Goal: Task Accomplishment & Management: Manage account settings

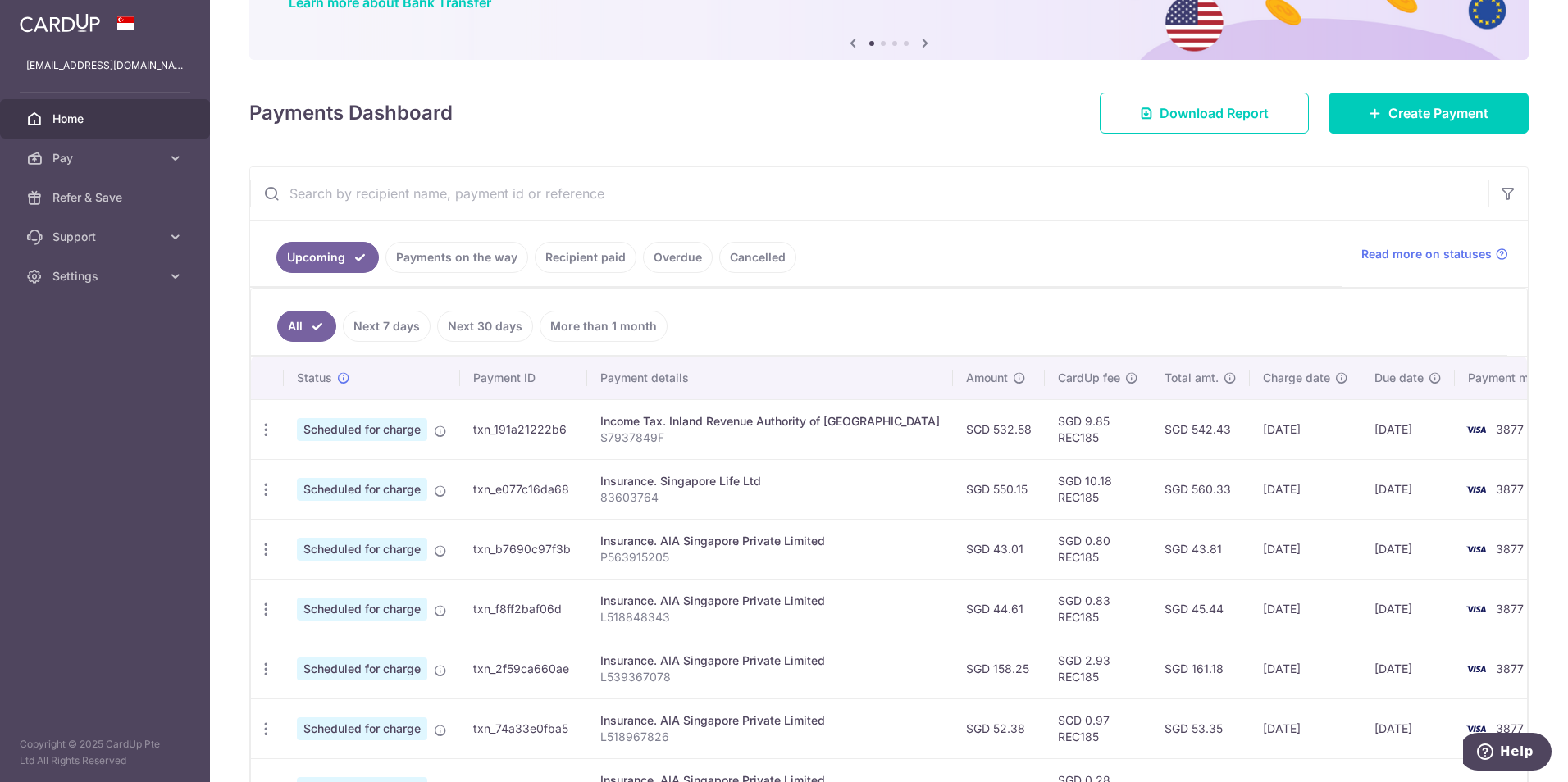
scroll to position [164, 0]
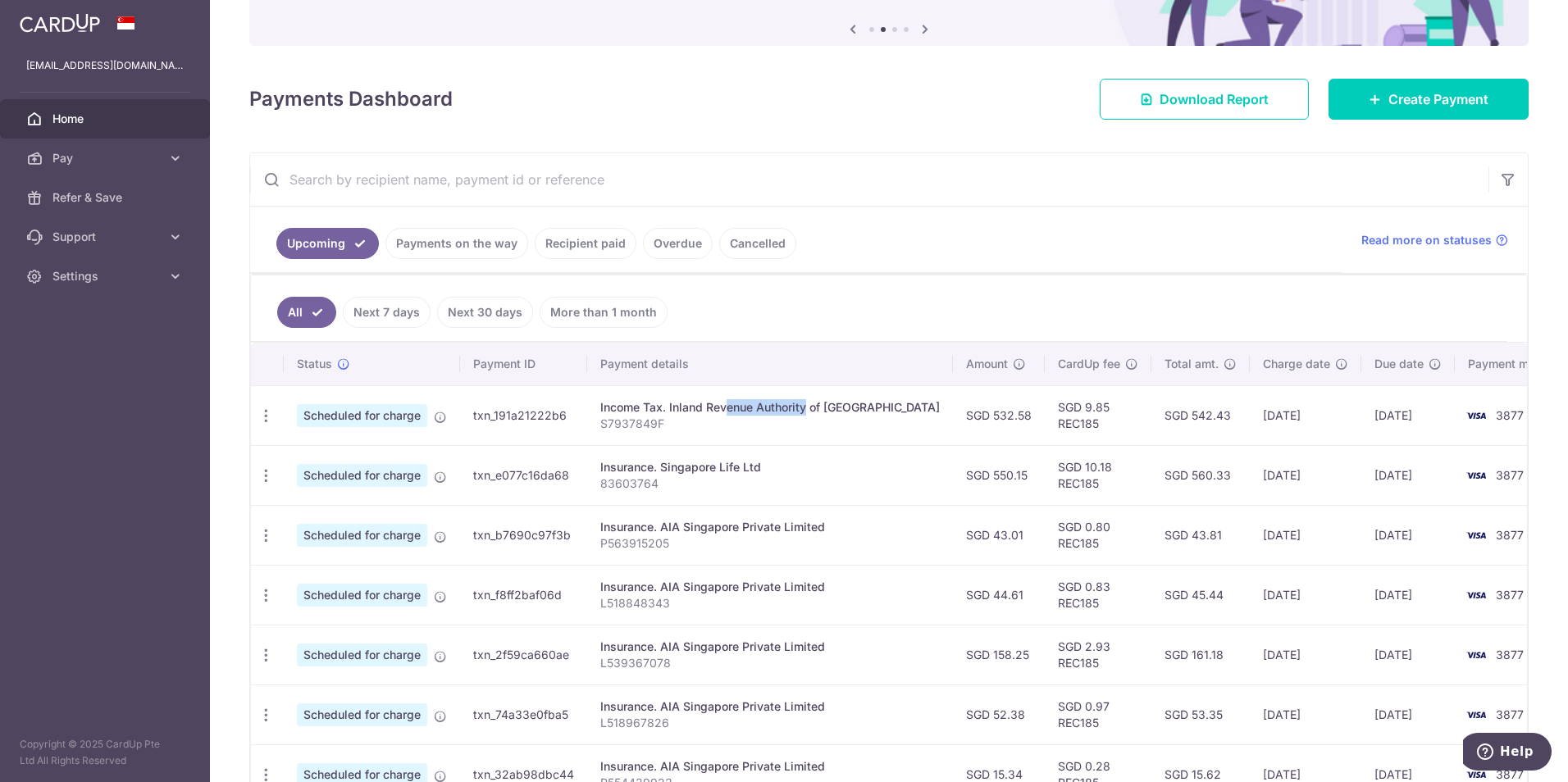
drag, startPoint x: 672, startPoint y: 404, endPoint x: 756, endPoint y: 407, distance: 84.1
click at [756, 407] on div "Income Tax. Inland Revenue Authority of [GEOGRAPHIC_DATA]" at bounding box center [770, 407] width 340 height 16
drag, startPoint x: 756, startPoint y: 407, endPoint x: 715, endPoint y: 424, distance: 44.4
click at [715, 424] on p "S7937849F" at bounding box center [770, 423] width 340 height 16
drag, startPoint x: 670, startPoint y: 410, endPoint x: 889, endPoint y: 411, distance: 219.0
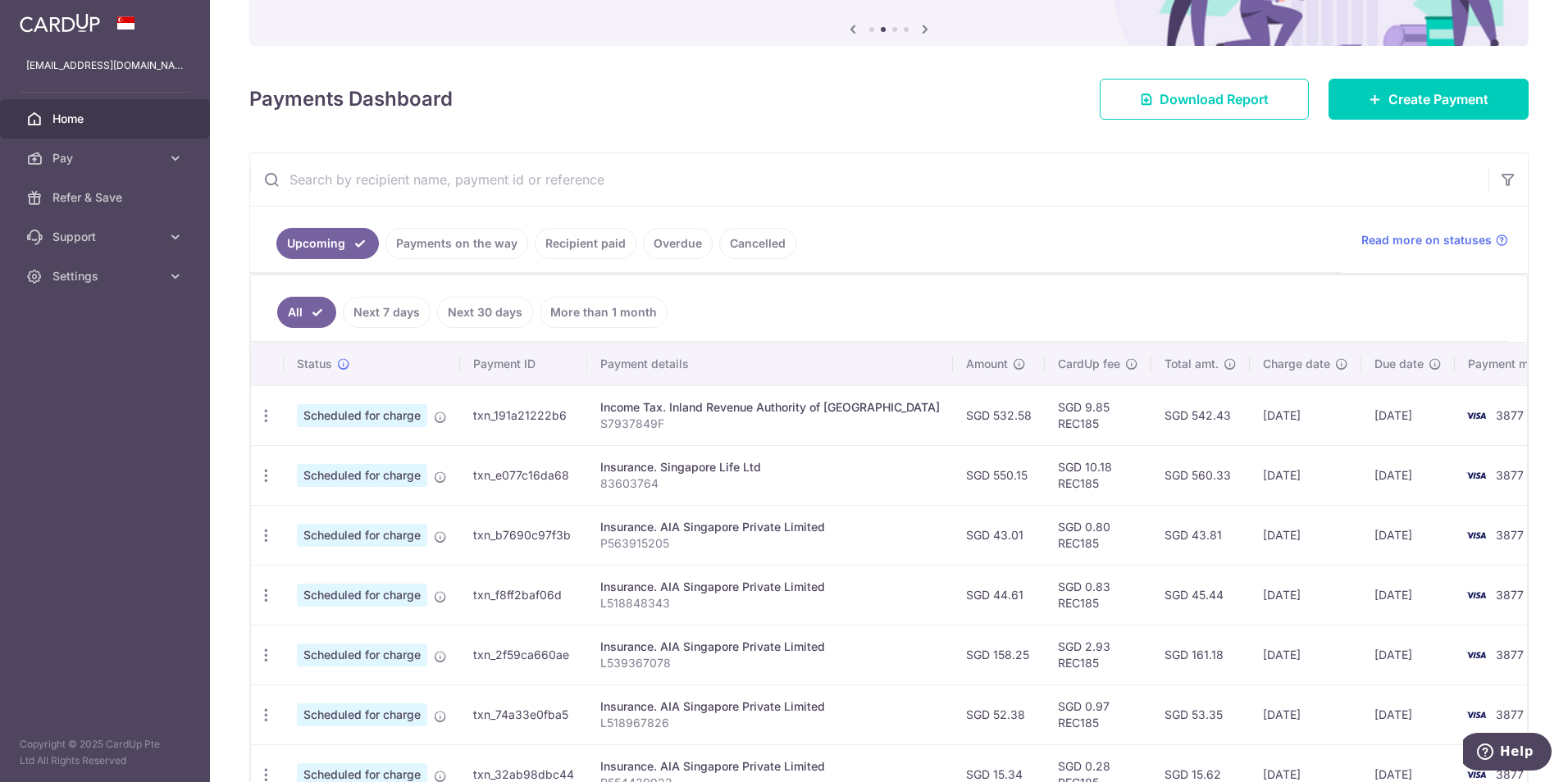
click at [889, 411] on td "Income Tax. Inland Revenue Authority of Singapore S7937849F" at bounding box center [770, 415] width 365 height 60
copy div "Inland Revenue Authority of Singapore"
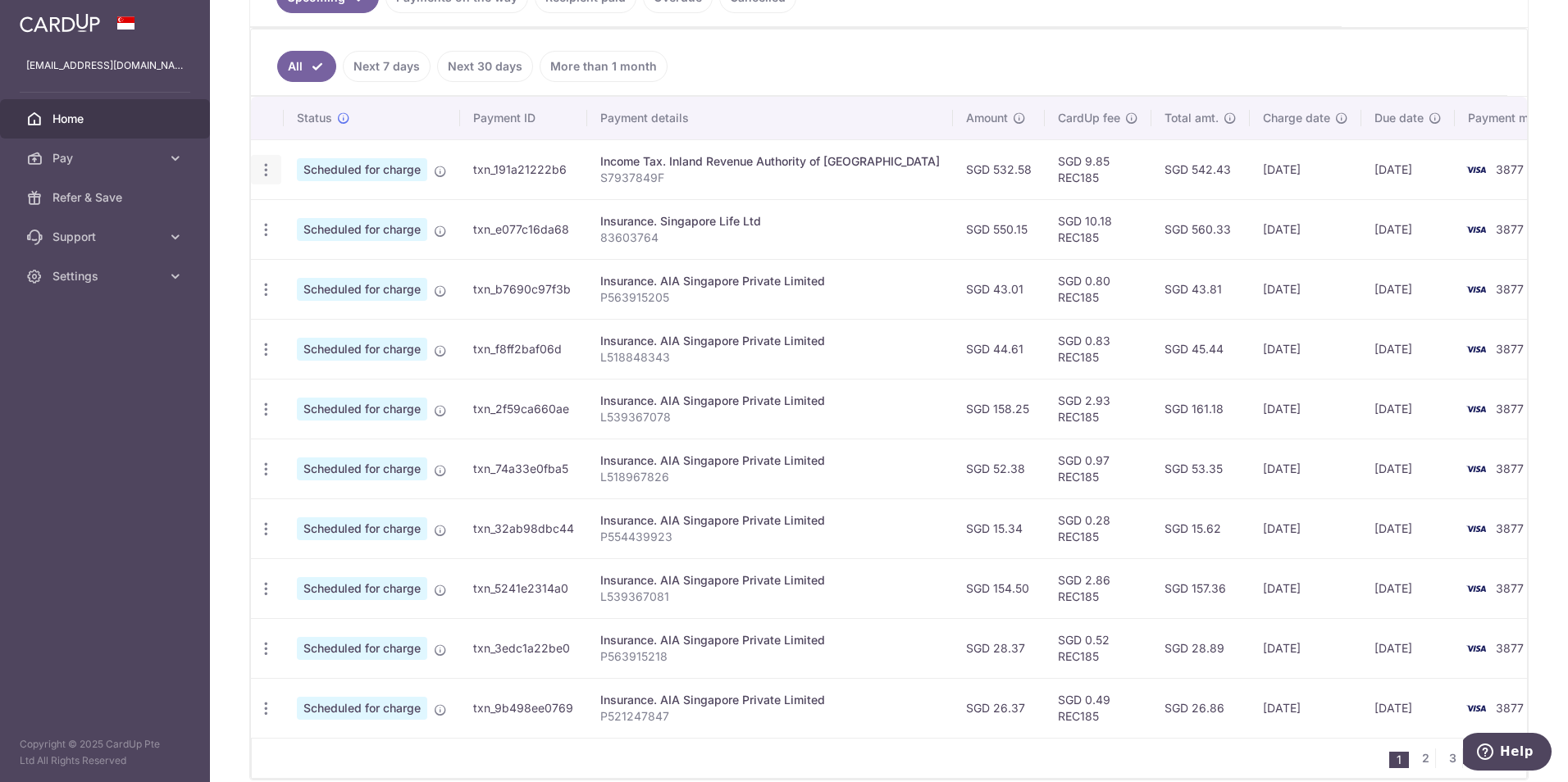
scroll to position [485, 0]
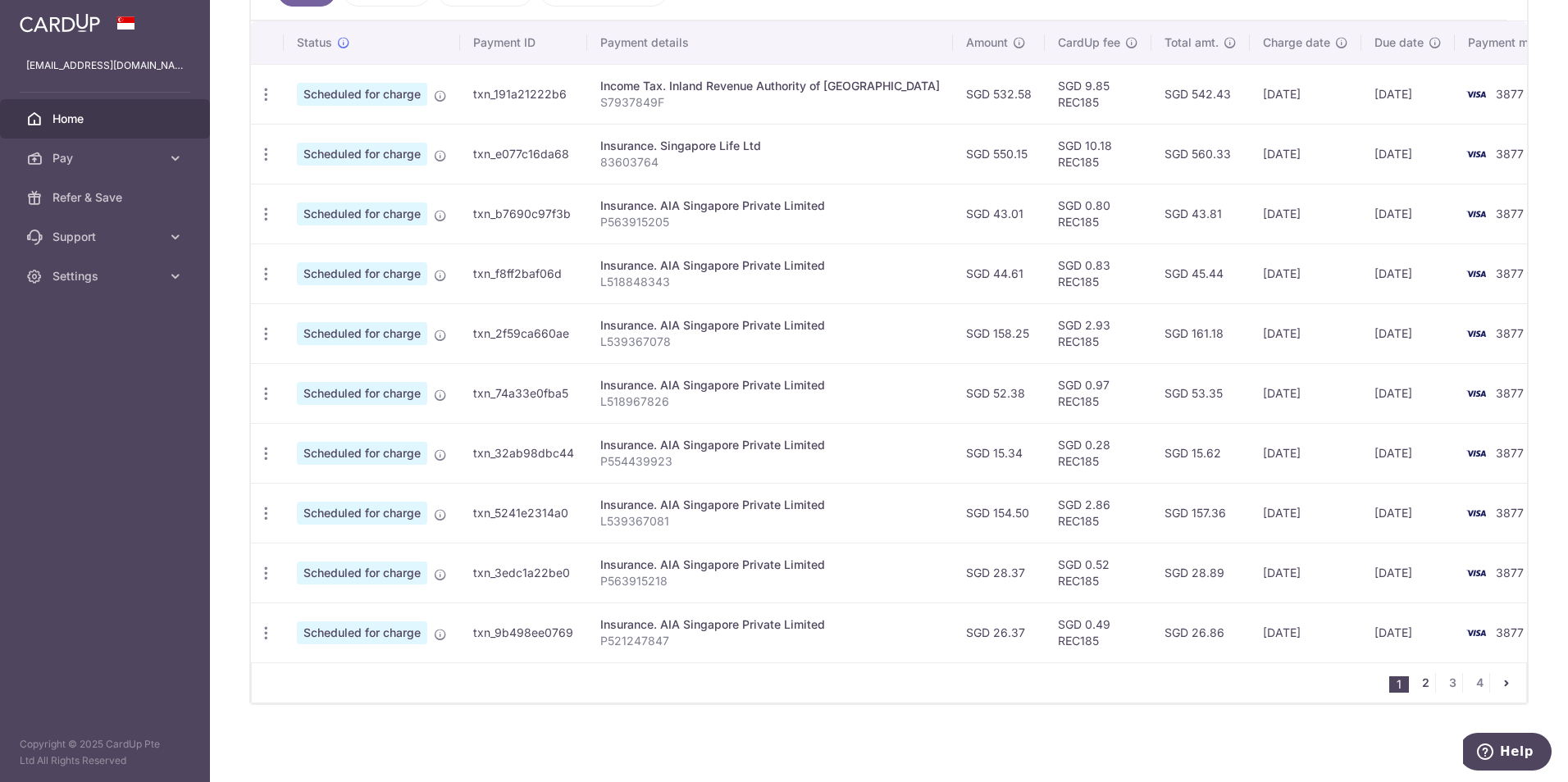
click at [1417, 686] on link "2" at bounding box center [1425, 682] width 20 height 20
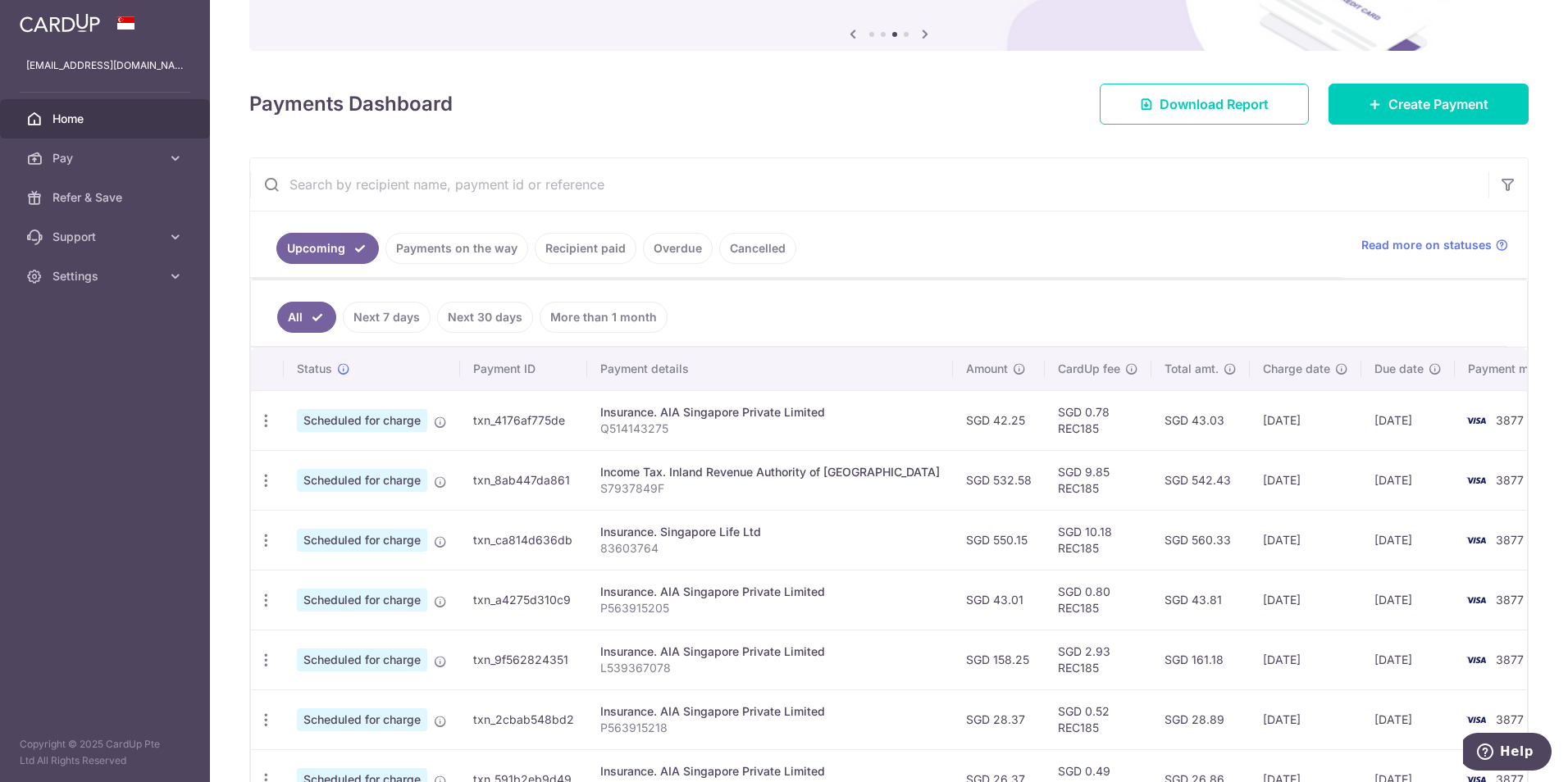
scroll to position [164, 0]
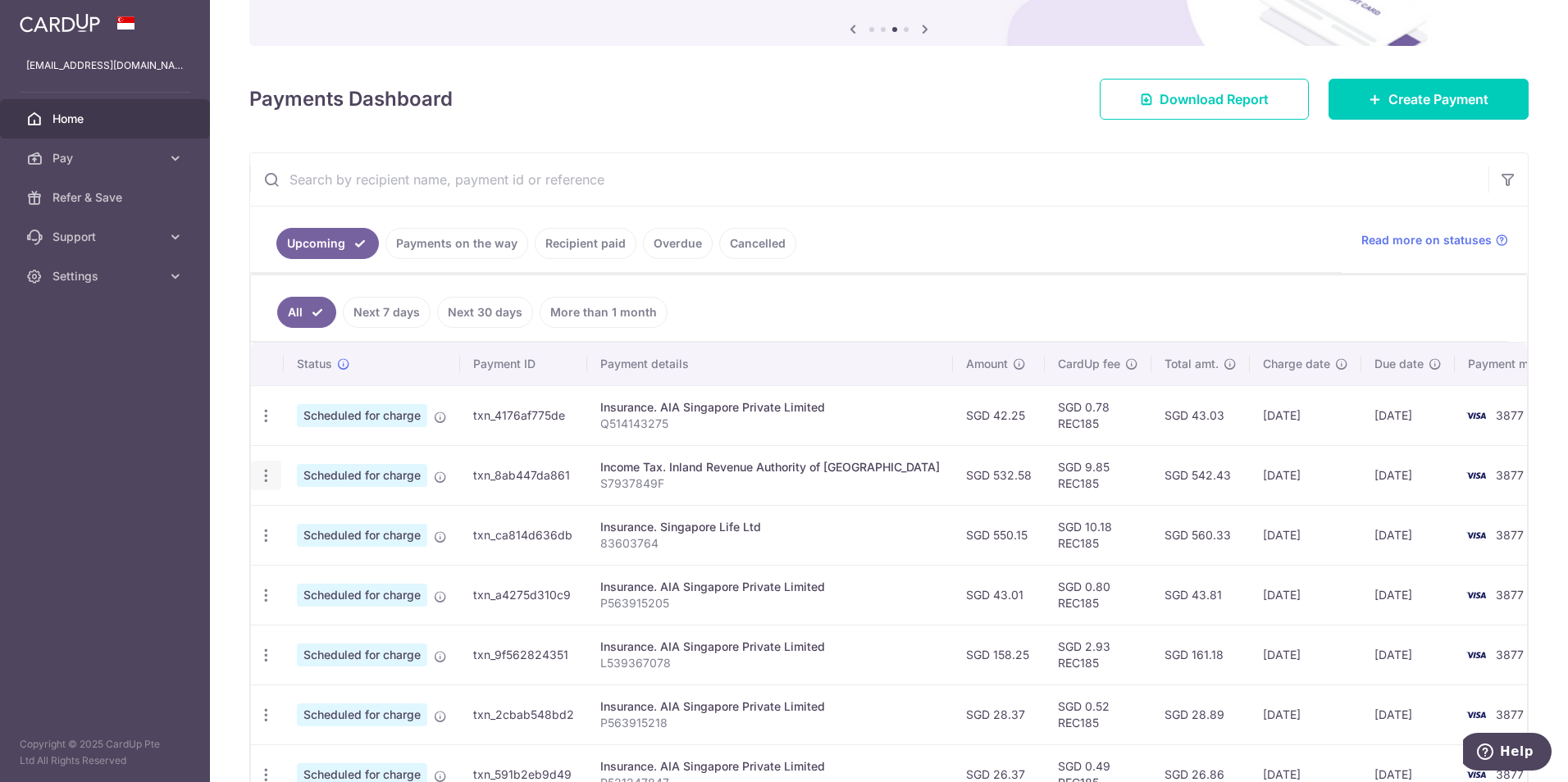
click at [261, 480] on icon "button" at bounding box center [266, 475] width 17 height 17
click at [306, 521] on span "Update payment" at bounding box center [354, 520] width 112 height 20
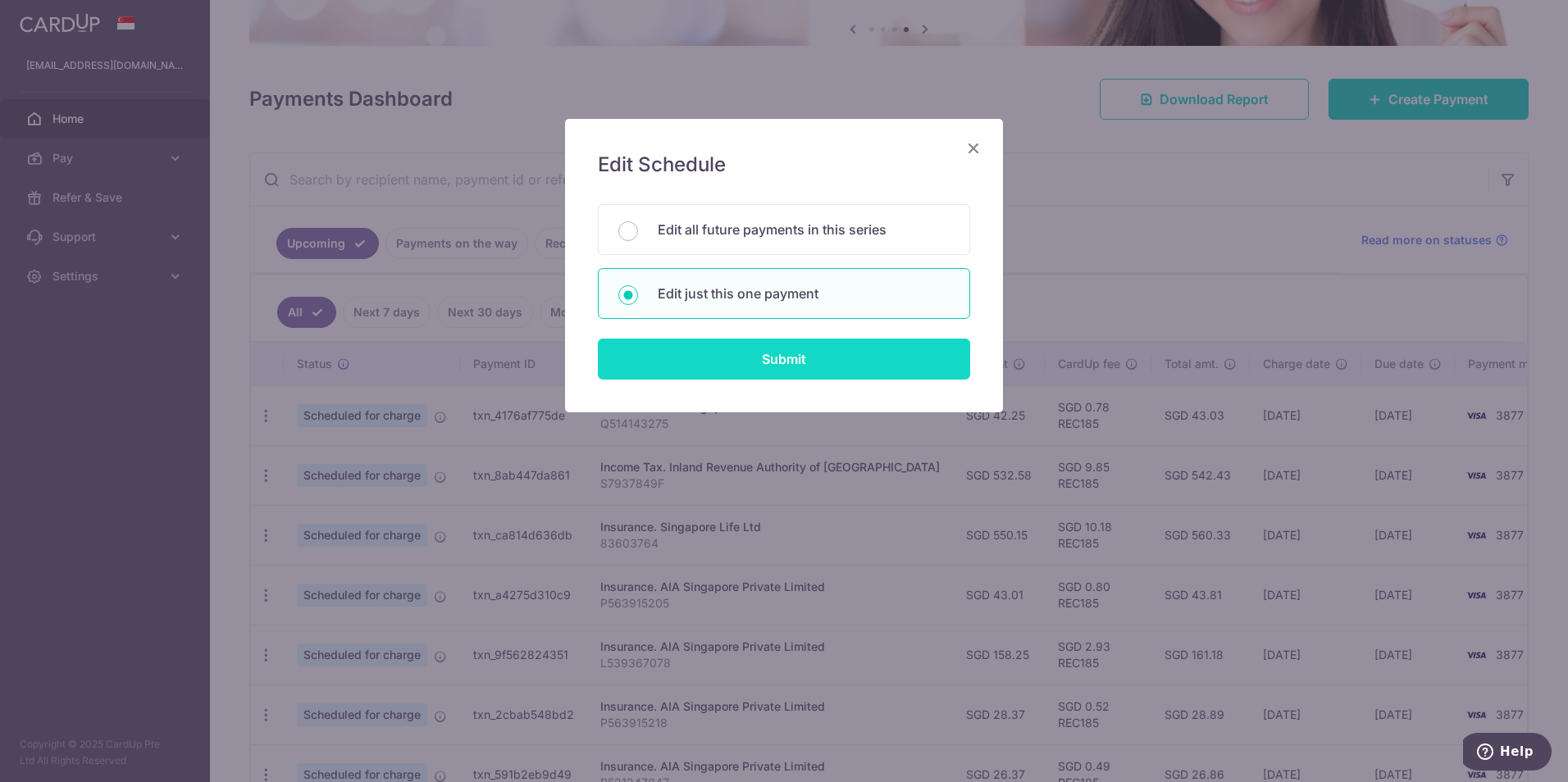
click at [780, 358] on input "Submit" at bounding box center [784, 359] width 372 height 41
radio input "true"
type input "532.58"
type input "08/10/2025"
type input "S7937849F"
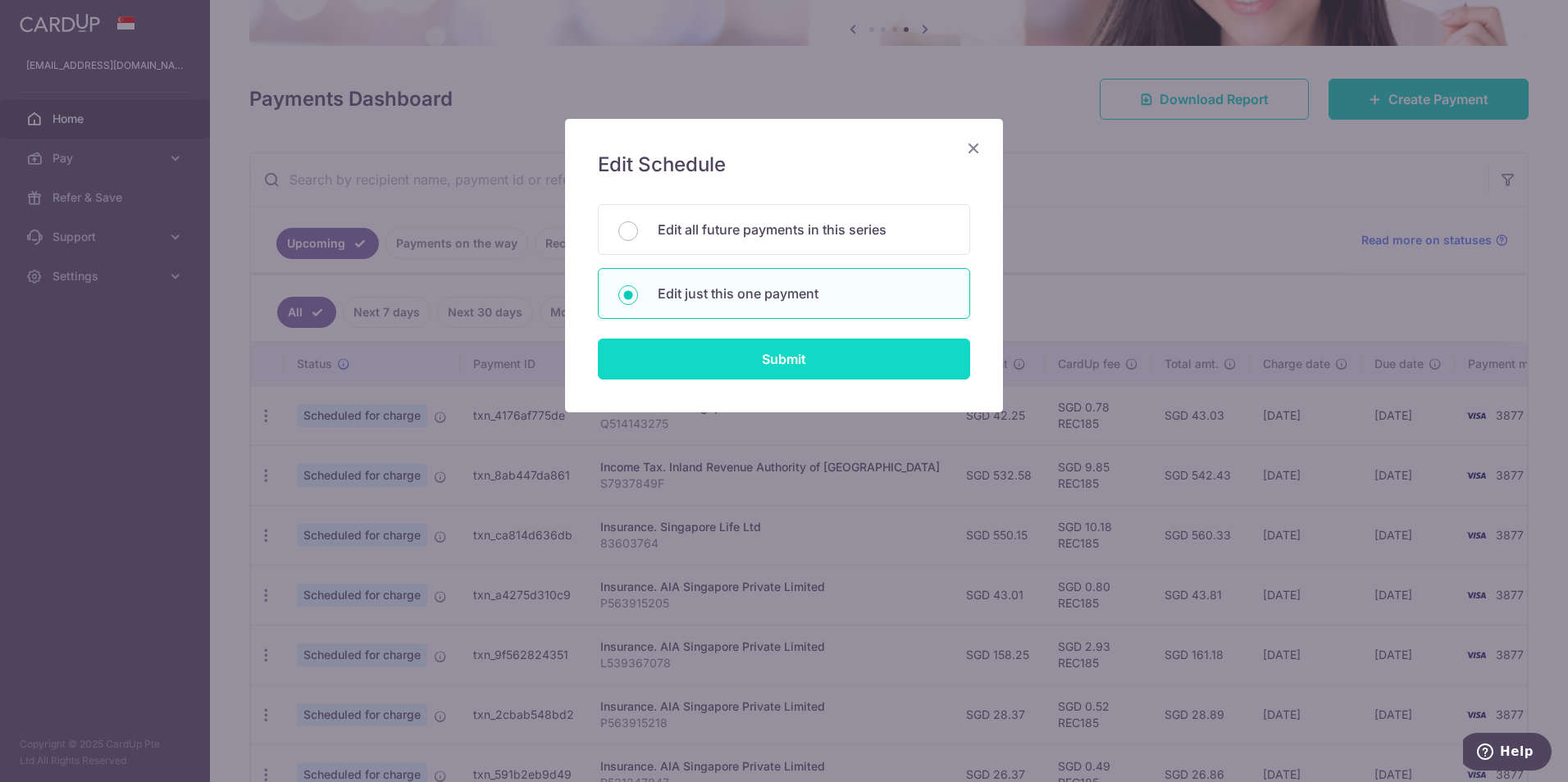
type input "REC185"
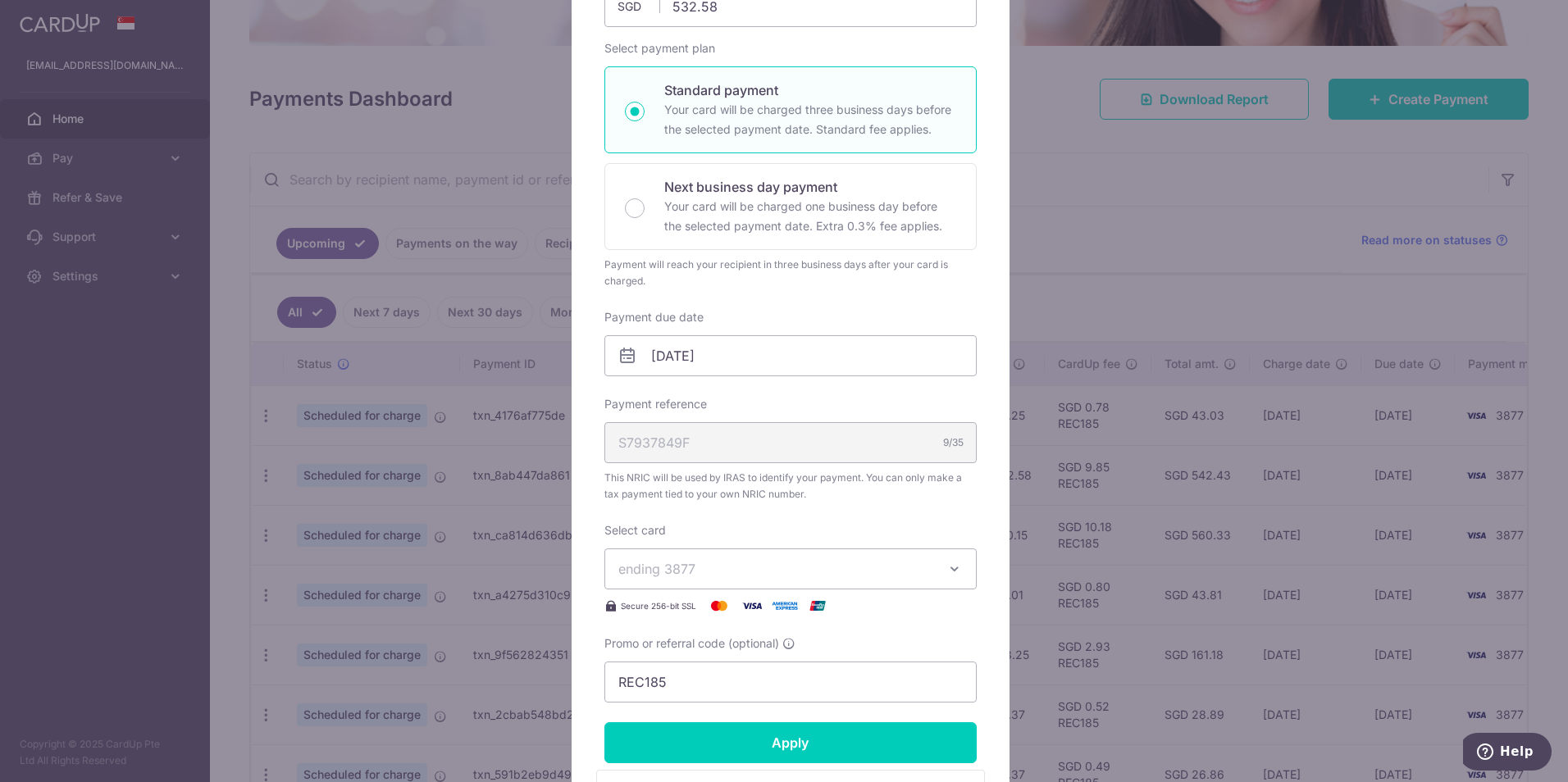
scroll to position [246, 0]
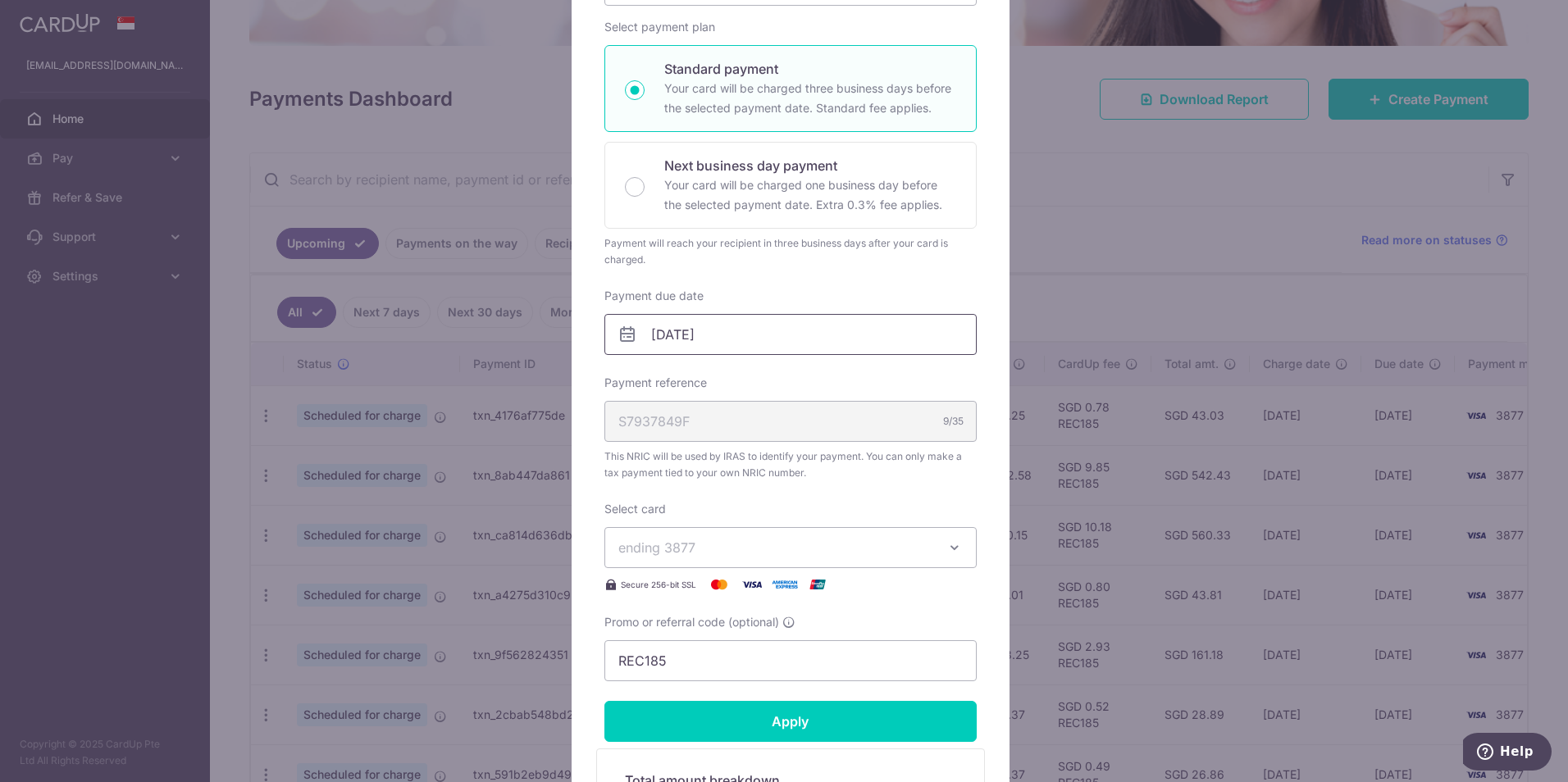
click at [679, 325] on input "08/10/2025" at bounding box center [791, 334] width 372 height 41
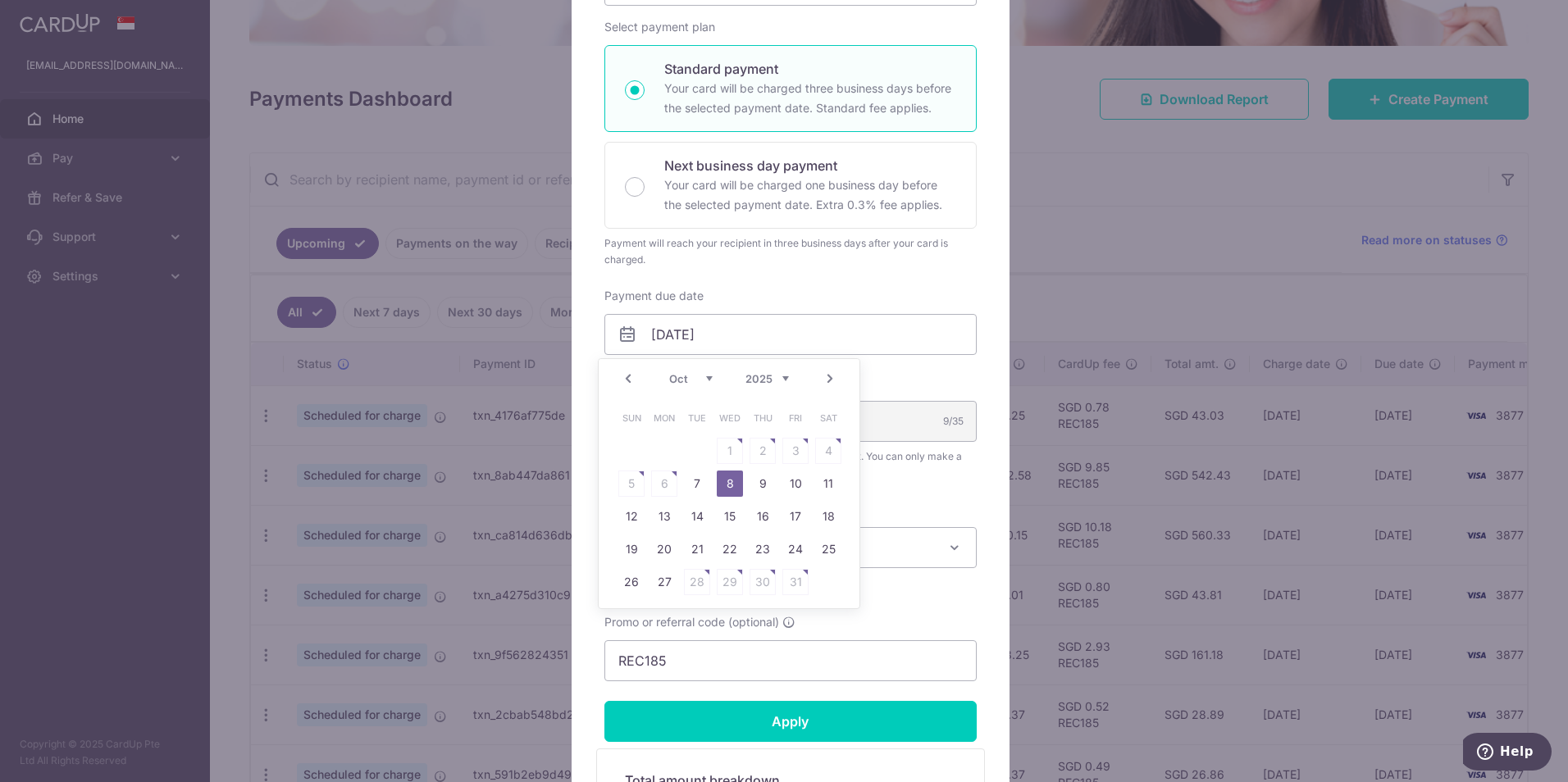
click at [736, 448] on table "Sun Mon Tue Wed Thu Fri Sat 1 2 3 4 5 6 7 8 9 10 11 12 13 14 15 16 17 18 19 20 …" at bounding box center [730, 499] width 230 height 196
click at [692, 484] on link "7" at bounding box center [698, 484] width 27 height 27
type input "07/10/2025"
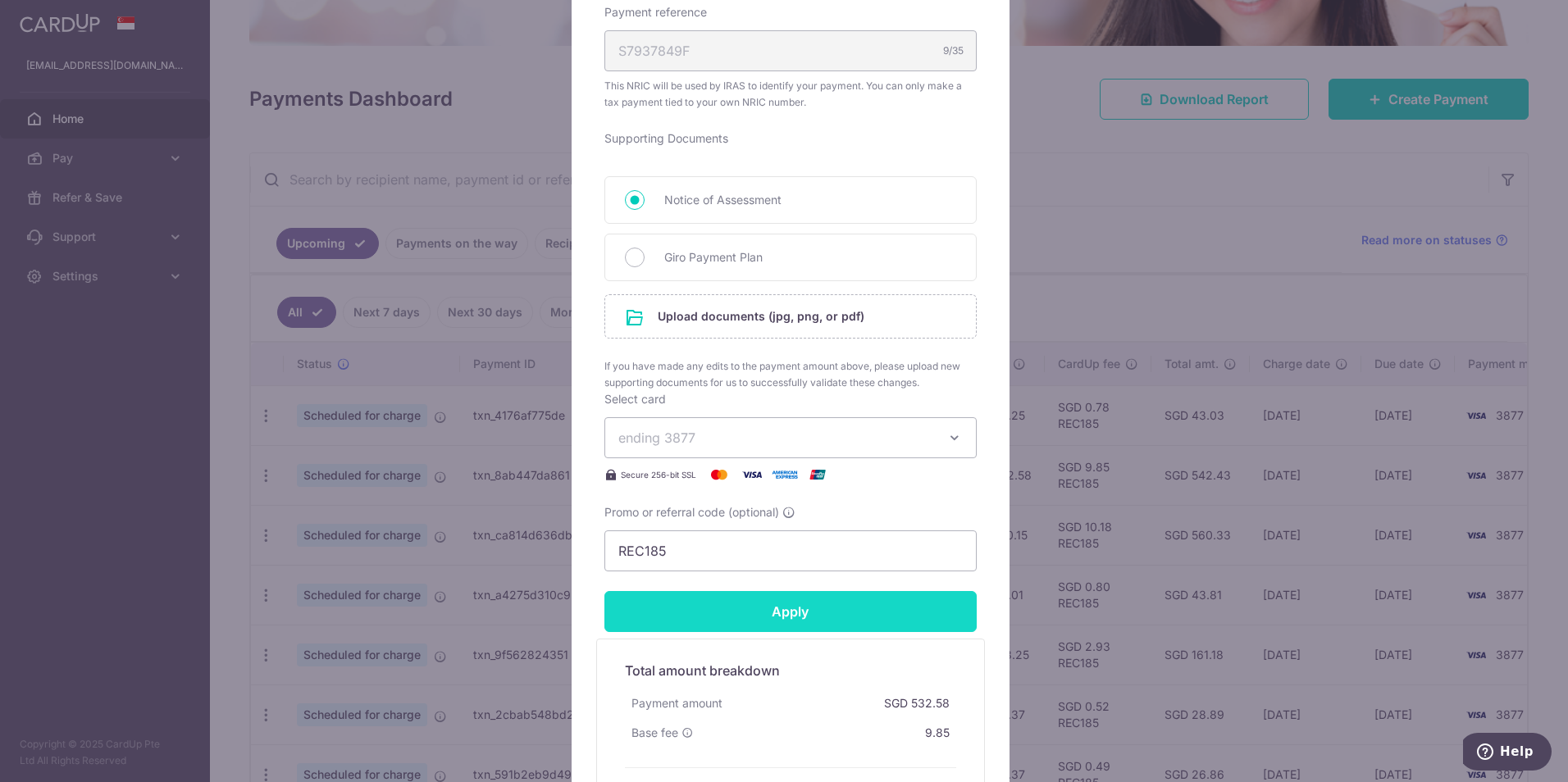
scroll to position [656, 0]
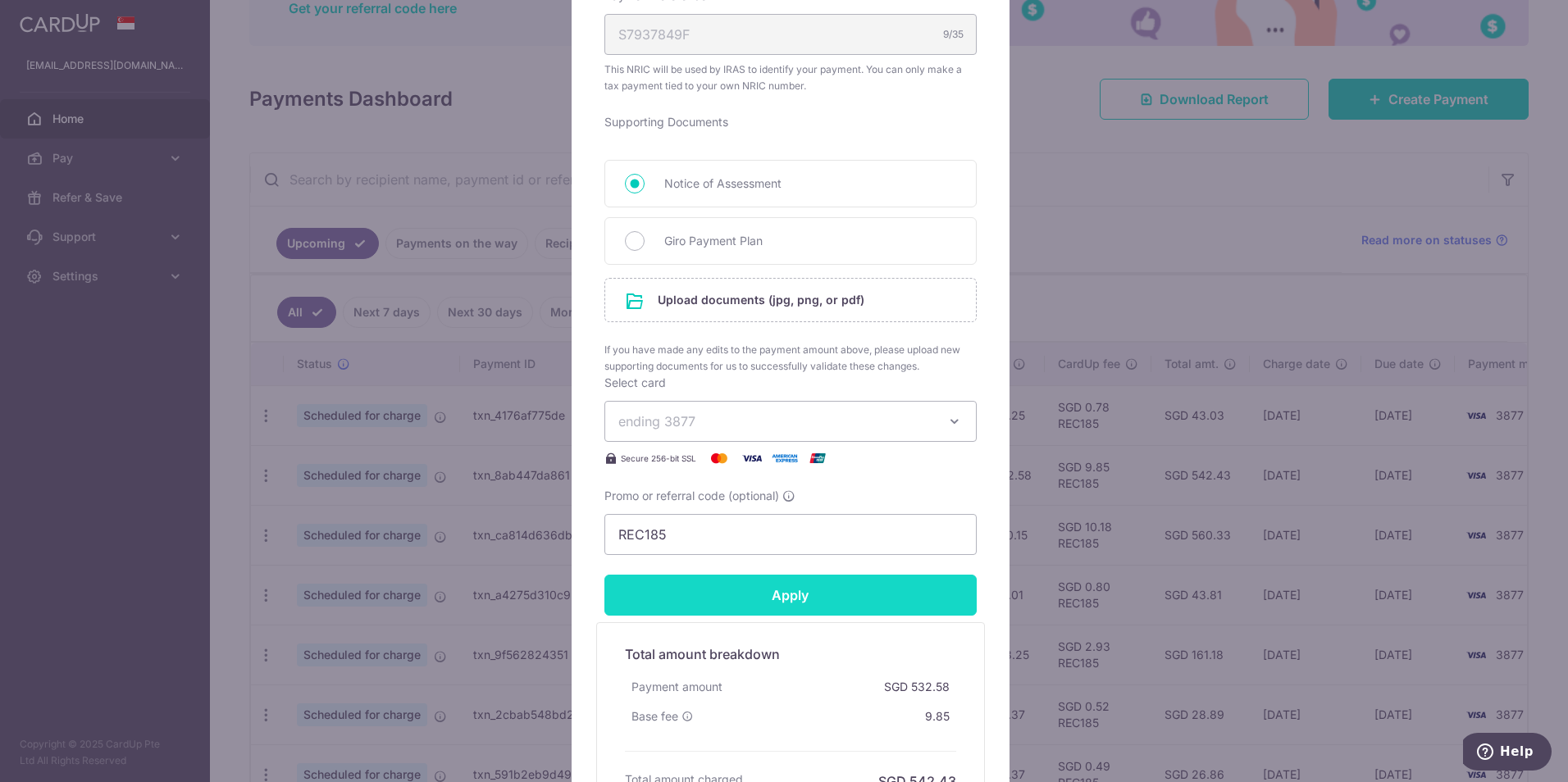
click at [746, 605] on input "Apply" at bounding box center [791, 595] width 372 height 41
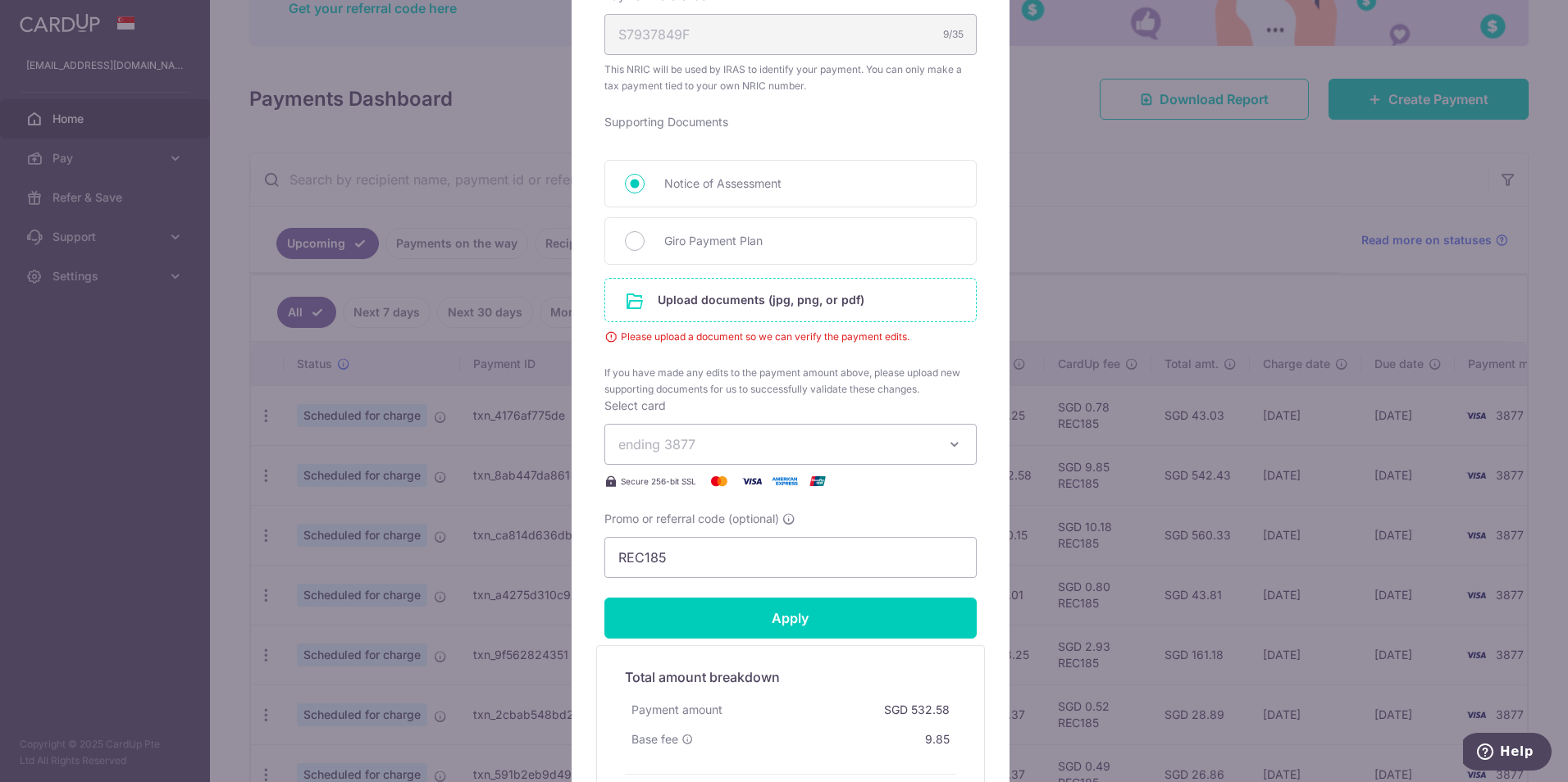
click at [752, 302] on input "file" at bounding box center [791, 300] width 371 height 43
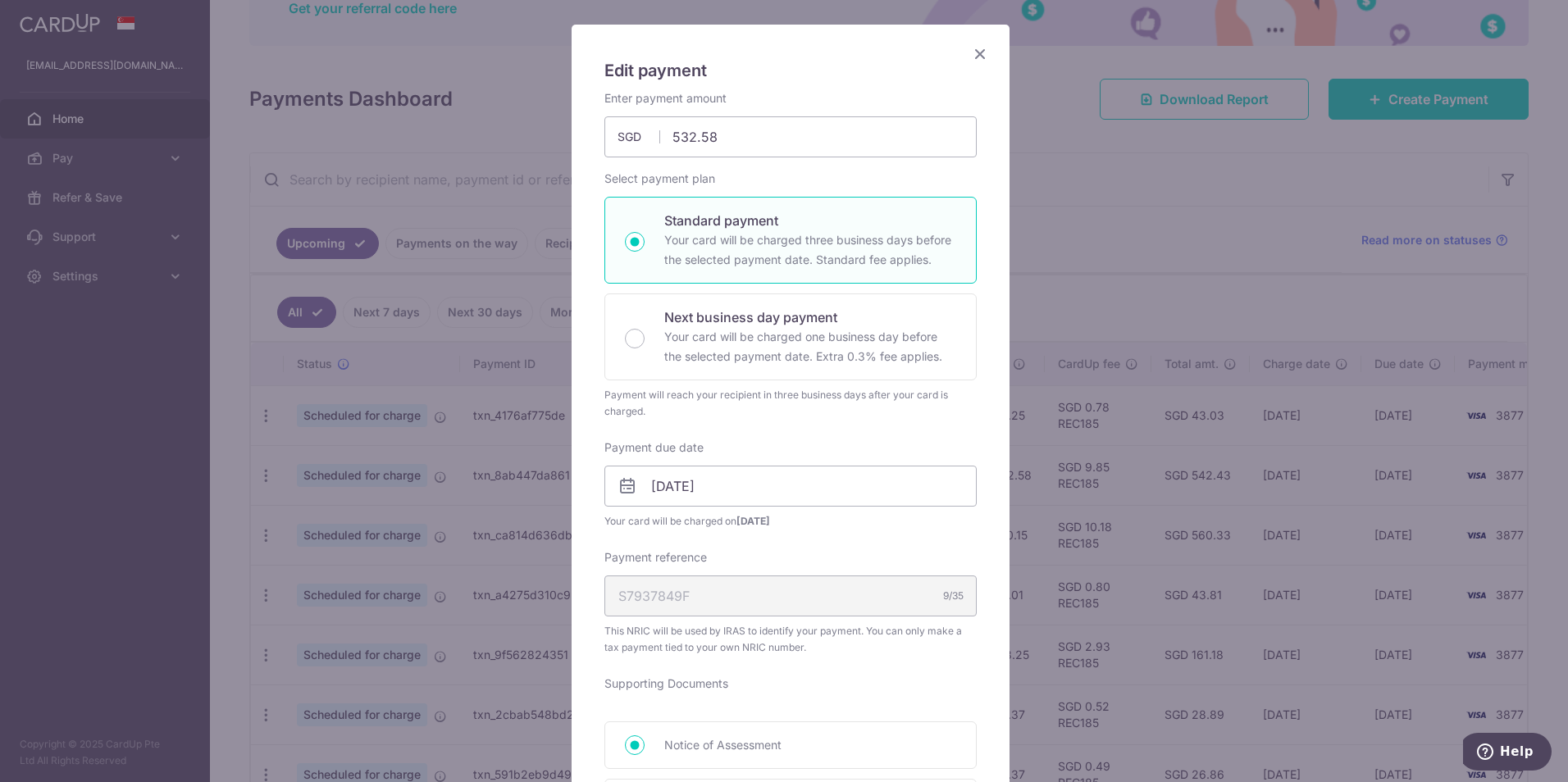
scroll to position [0, 0]
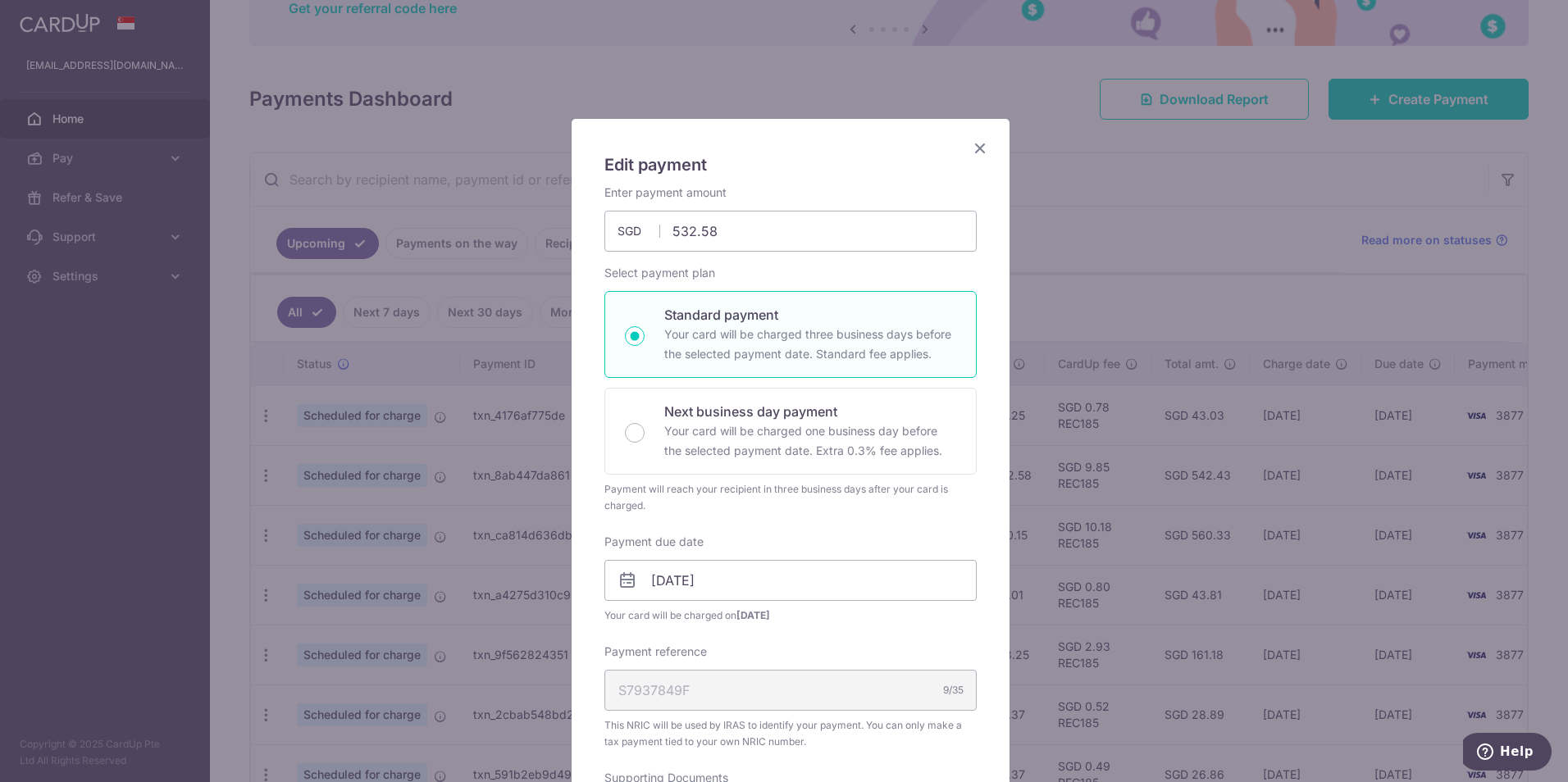
click at [972, 150] on icon "Close" at bounding box center [980, 148] width 20 height 21
